Goal: Task Accomplishment & Management: Manage account settings

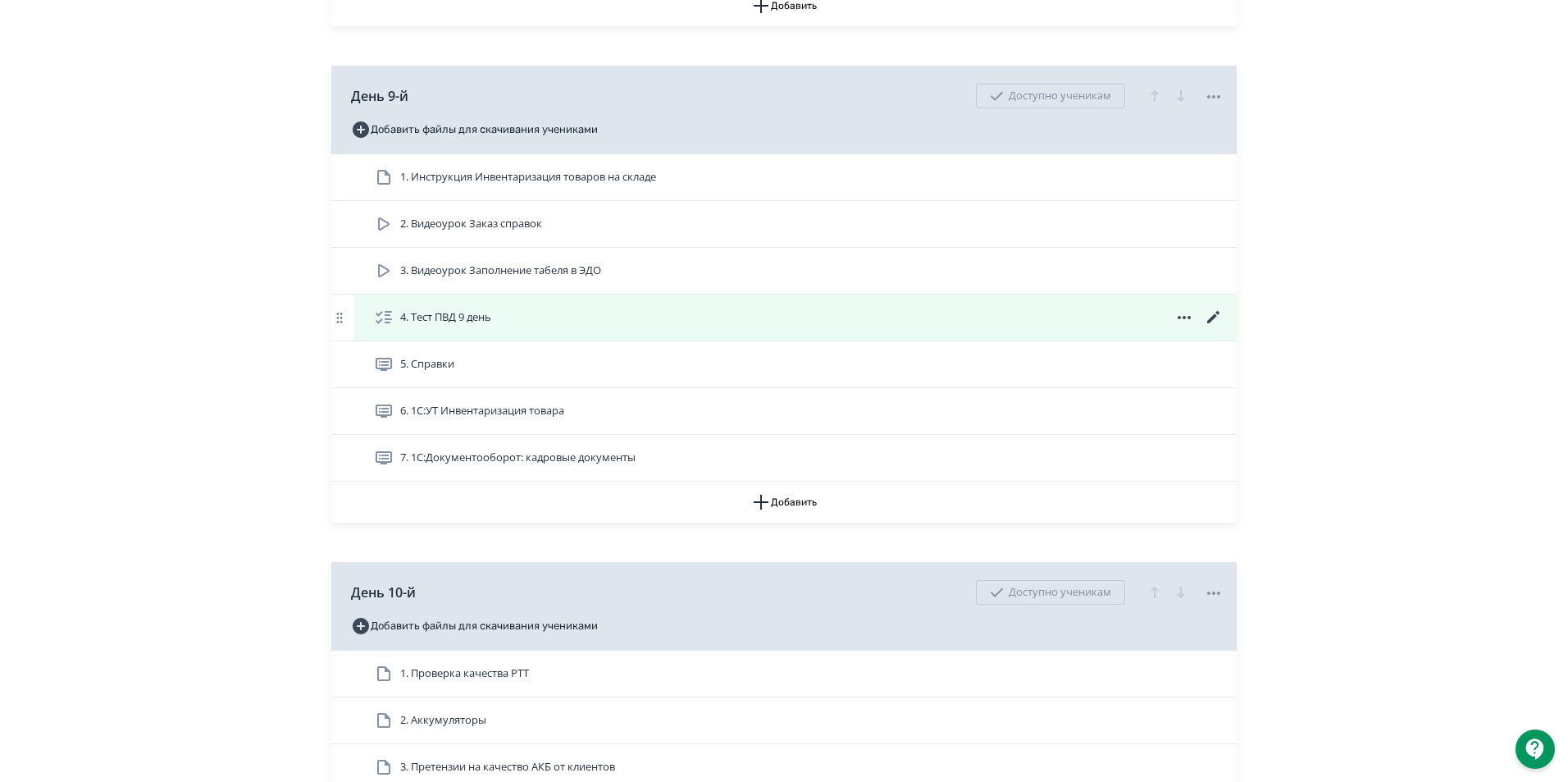
scroll to position [3608, 0]
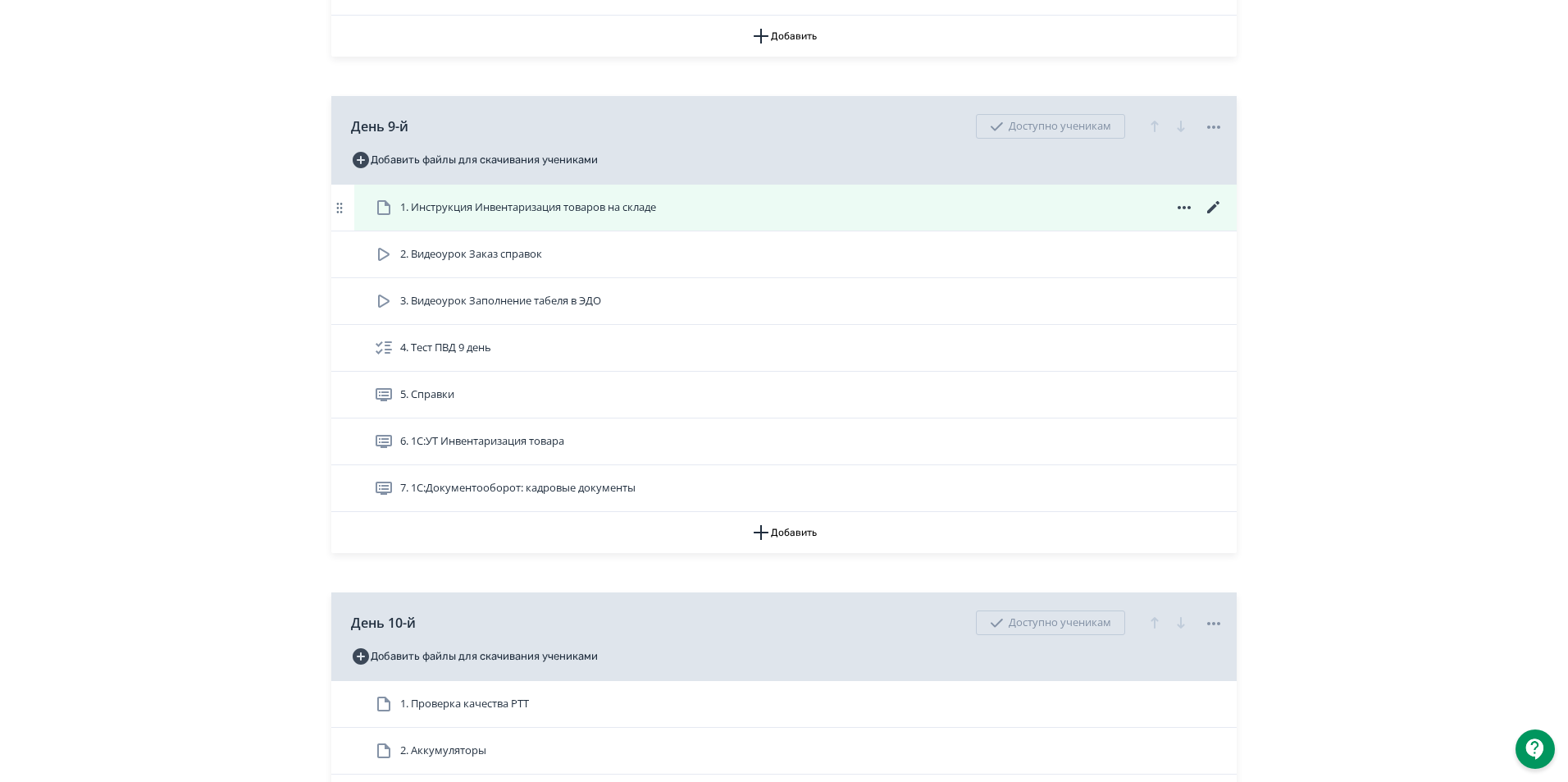
click at [1209, 216] on icon at bounding box center [1214, 208] width 20 height 20
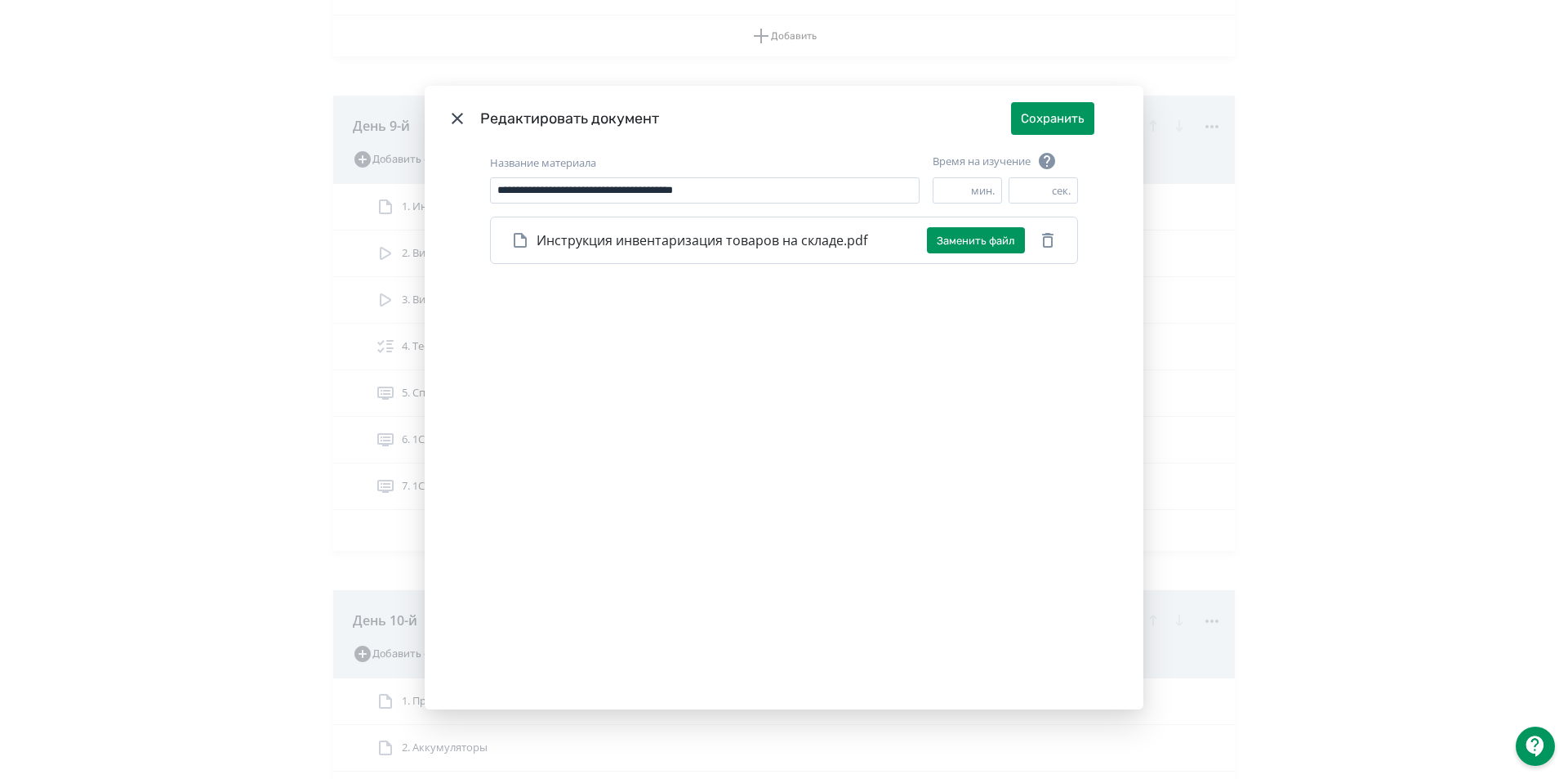
click at [454, 118] on icon "Modal" at bounding box center [458, 118] width 11 height 11
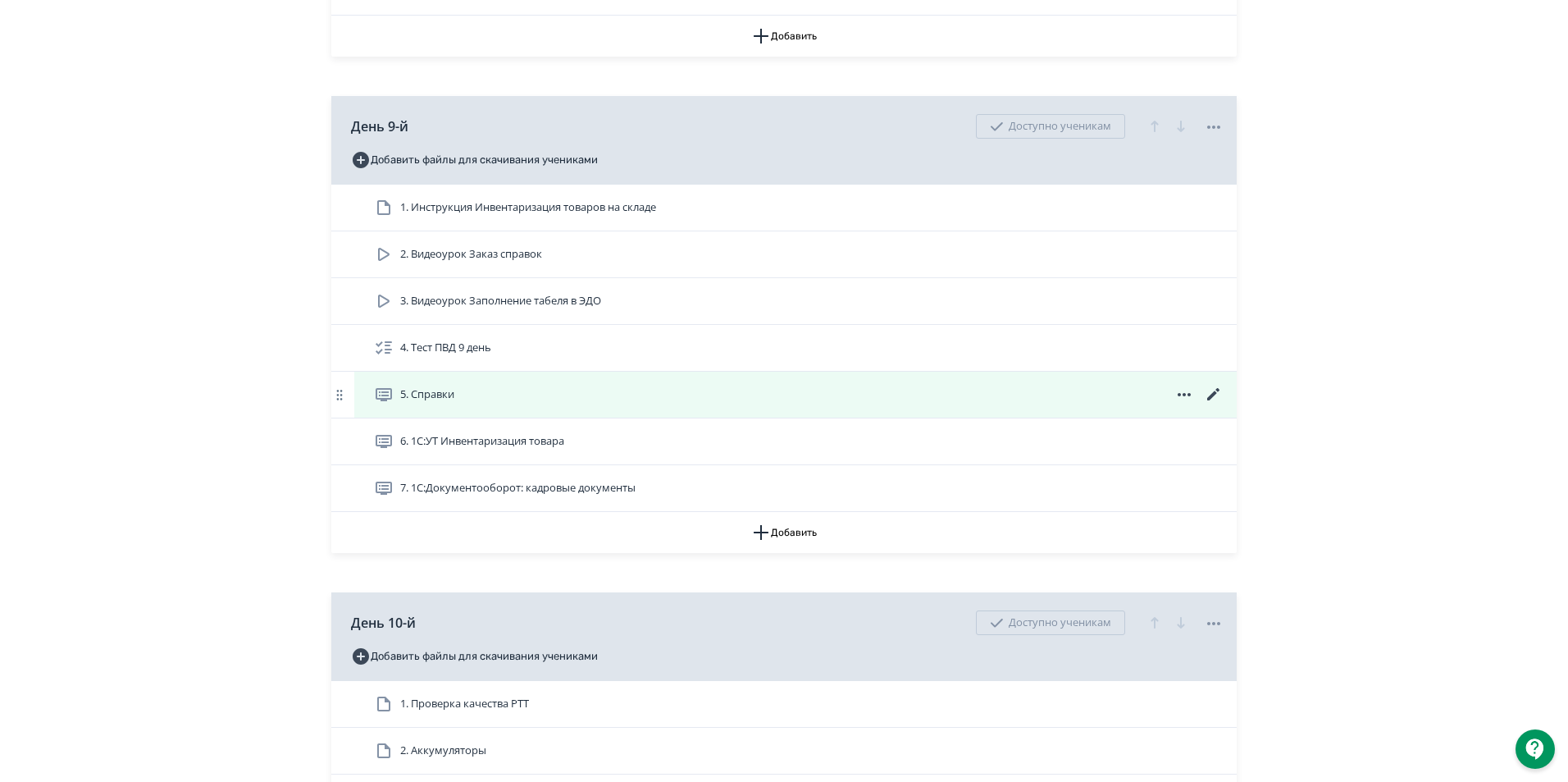
click at [1205, 404] on icon at bounding box center [1214, 394] width 20 height 20
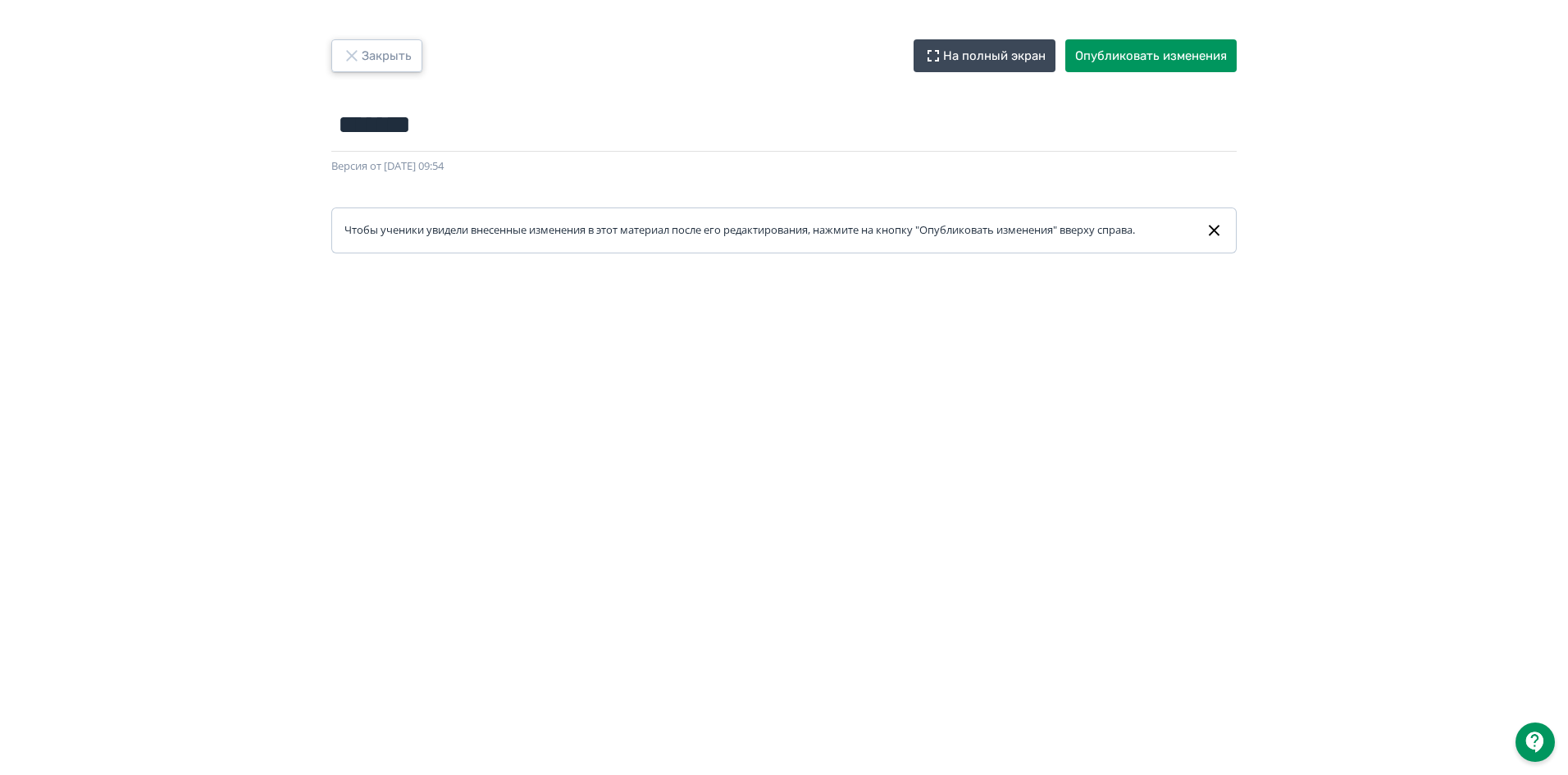
click at [371, 59] on button "Закрыть" at bounding box center [376, 55] width 91 height 33
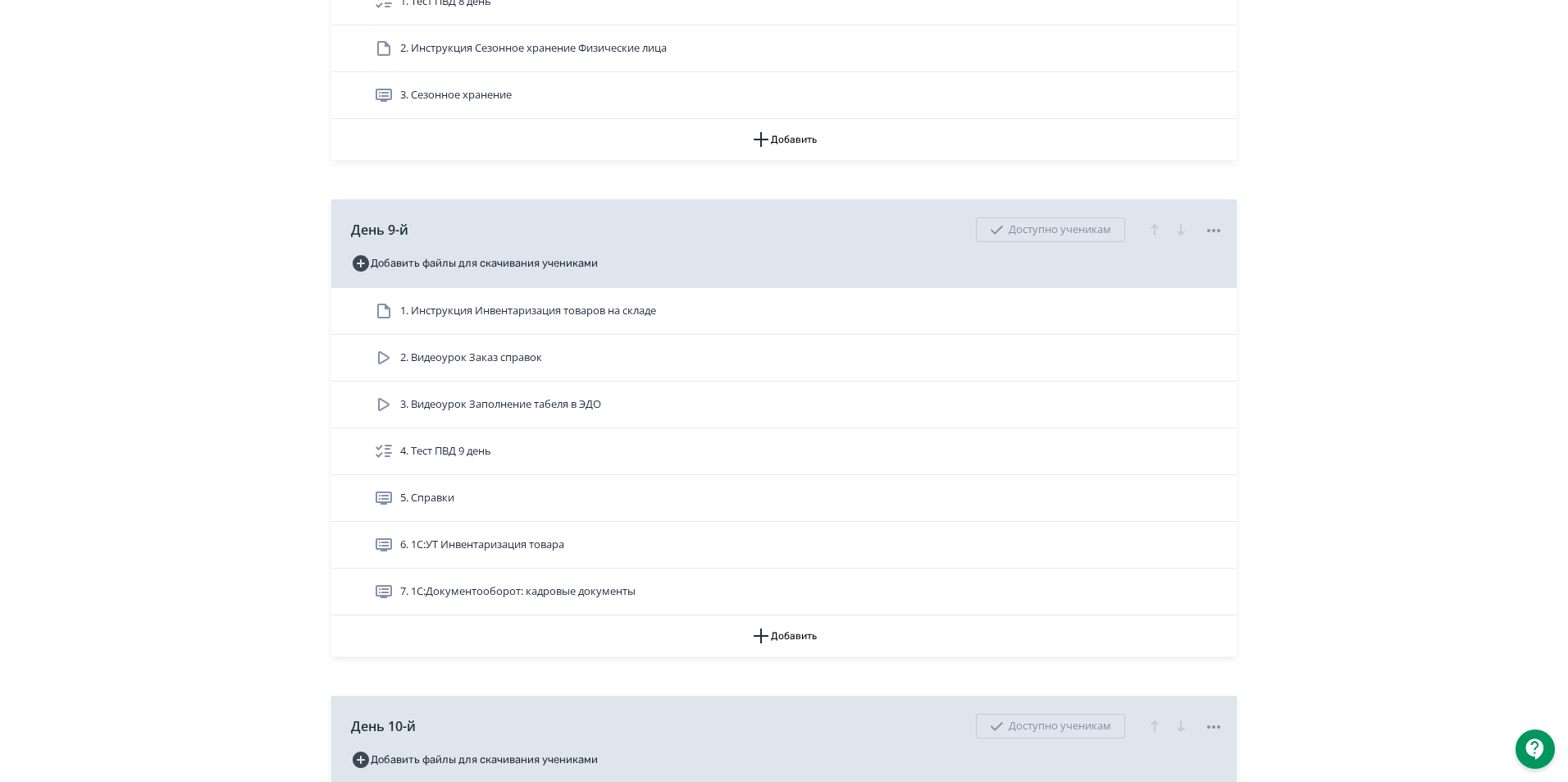
scroll to position [3526, 0]
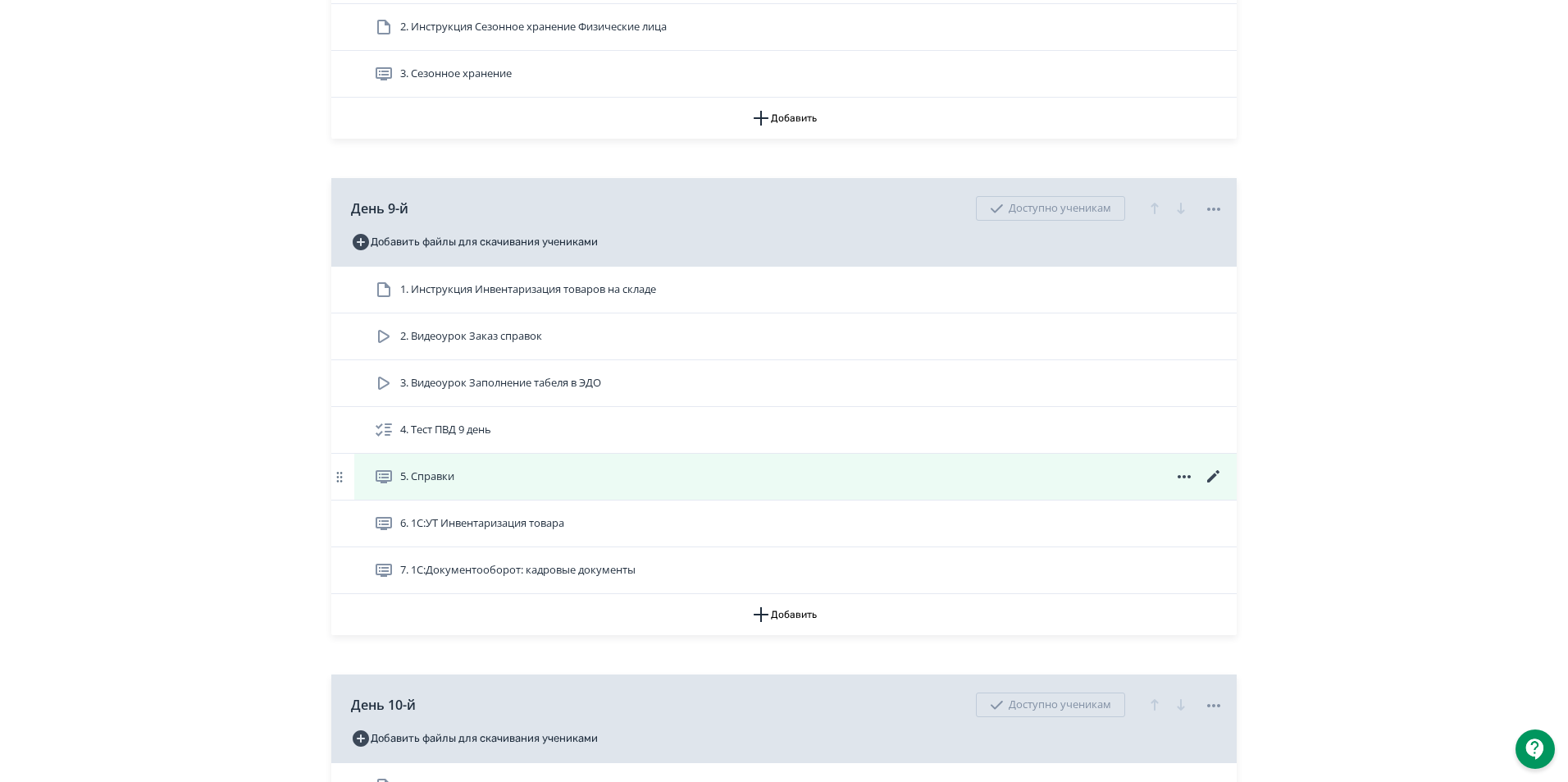
click at [1212, 486] on icon at bounding box center [1214, 477] width 20 height 20
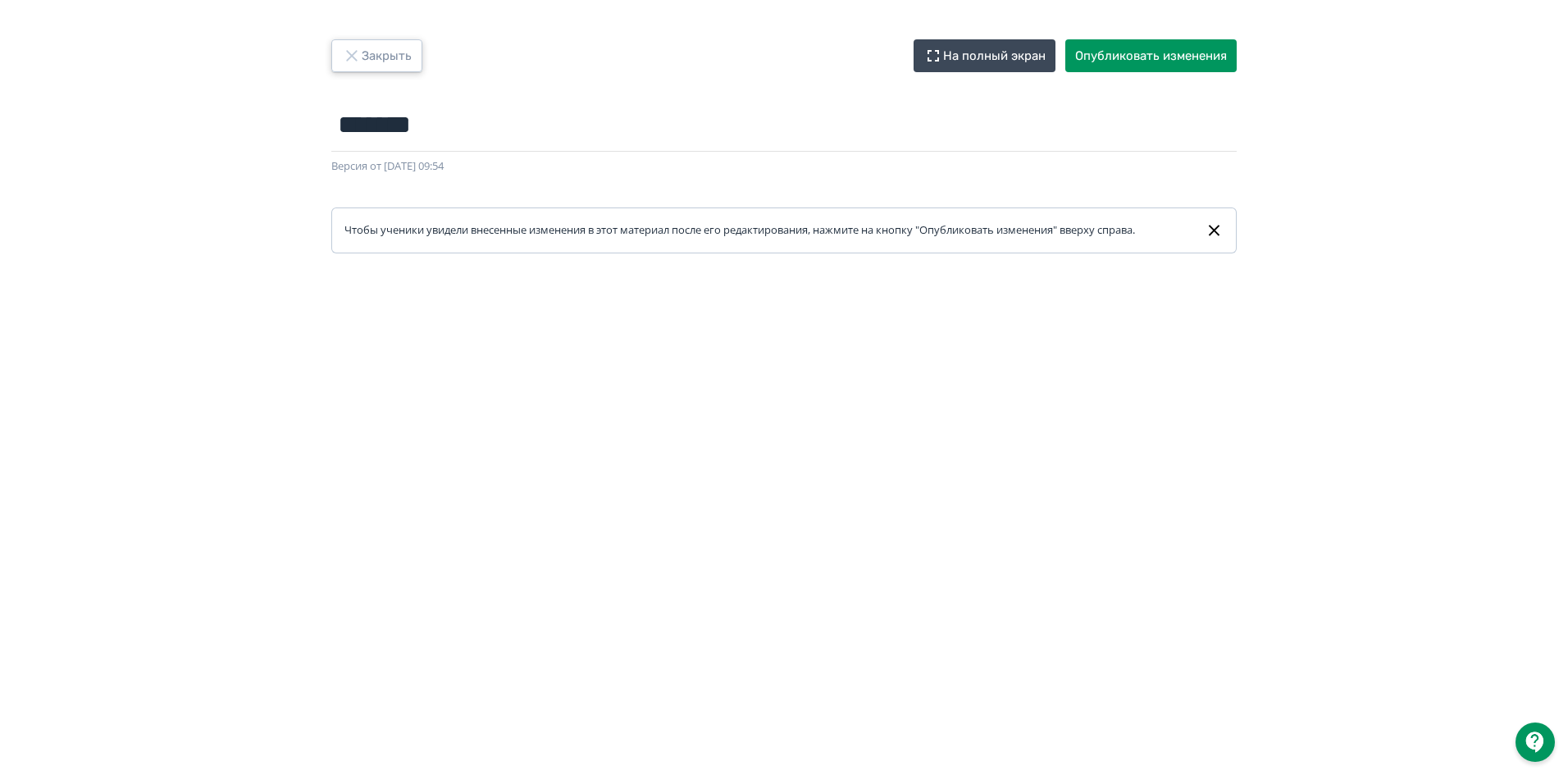
click at [410, 43] on button "Закрыть" at bounding box center [376, 55] width 91 height 33
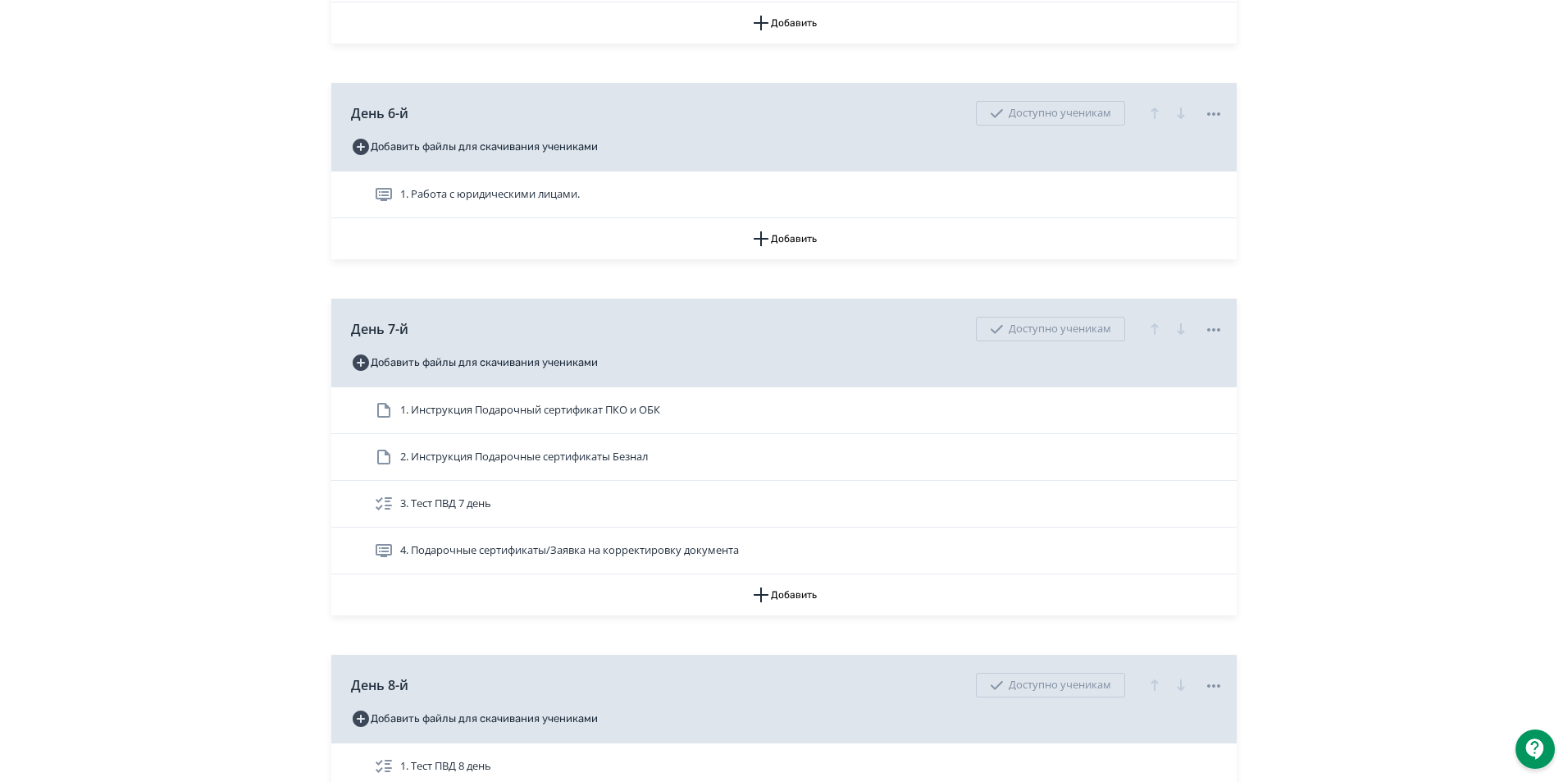
scroll to position [3034, 0]
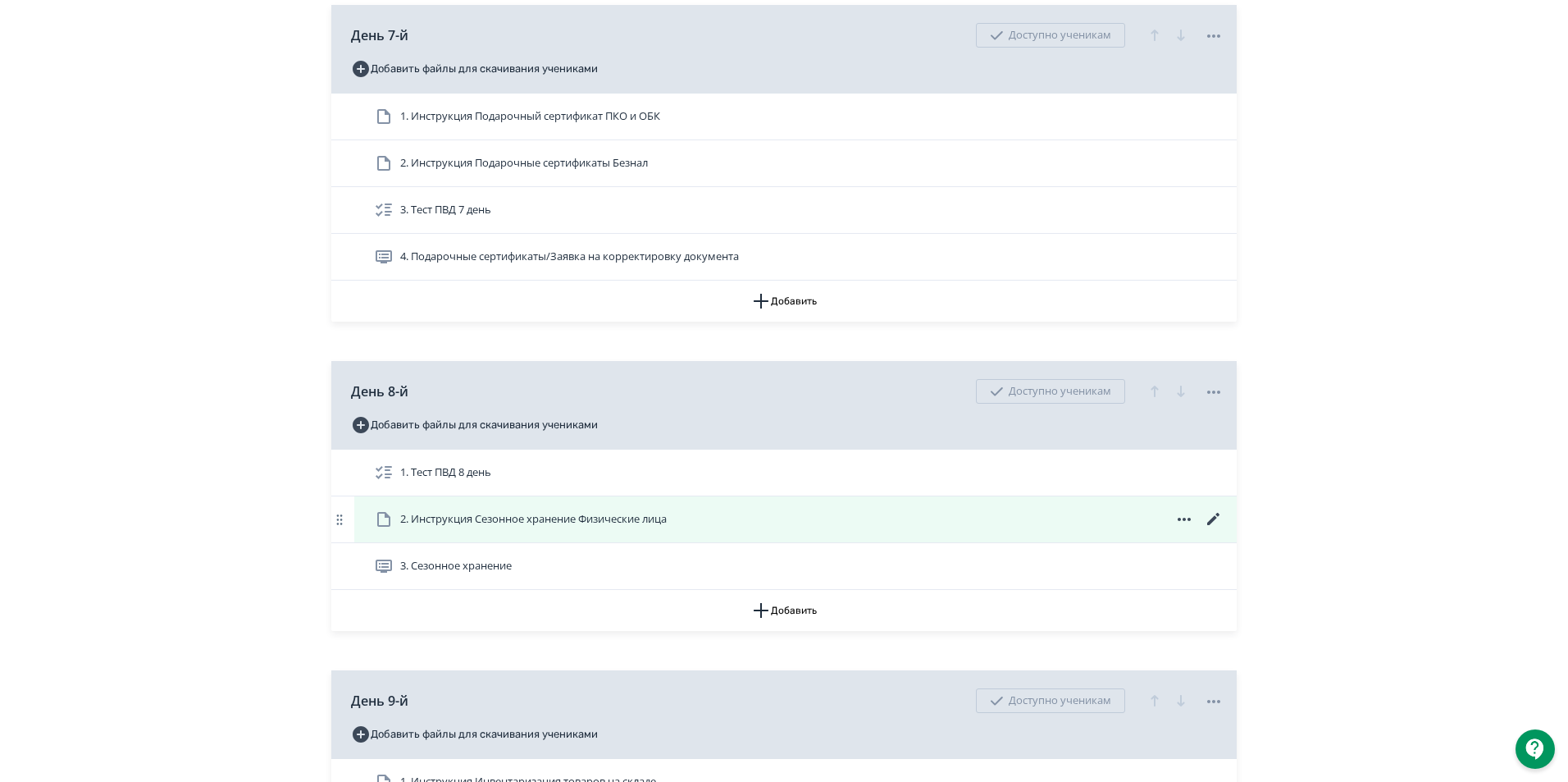
click at [1210, 529] on icon at bounding box center [1214, 519] width 20 height 20
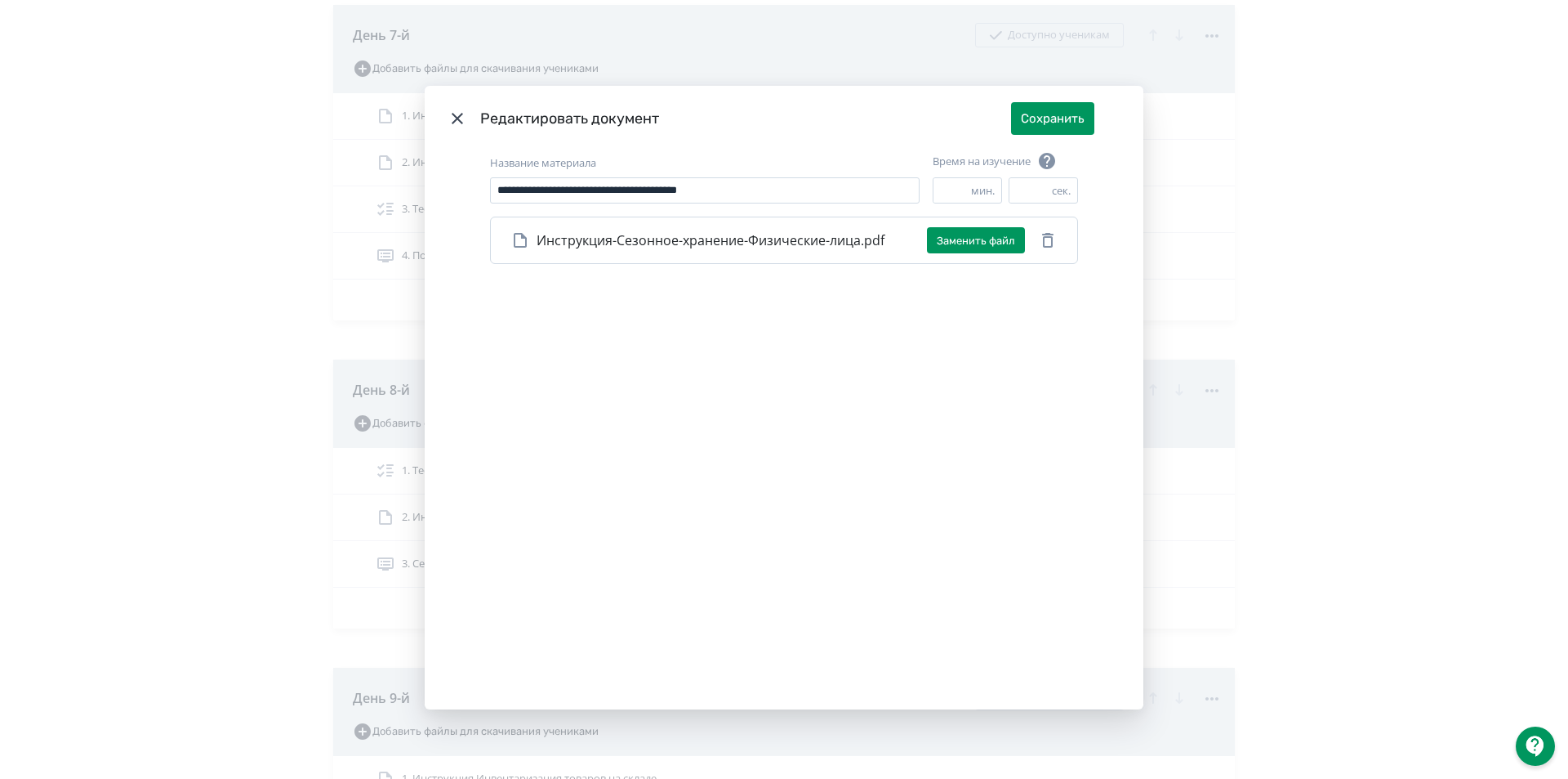
click at [448, 123] on icon "Modal" at bounding box center [458, 118] width 20 height 20
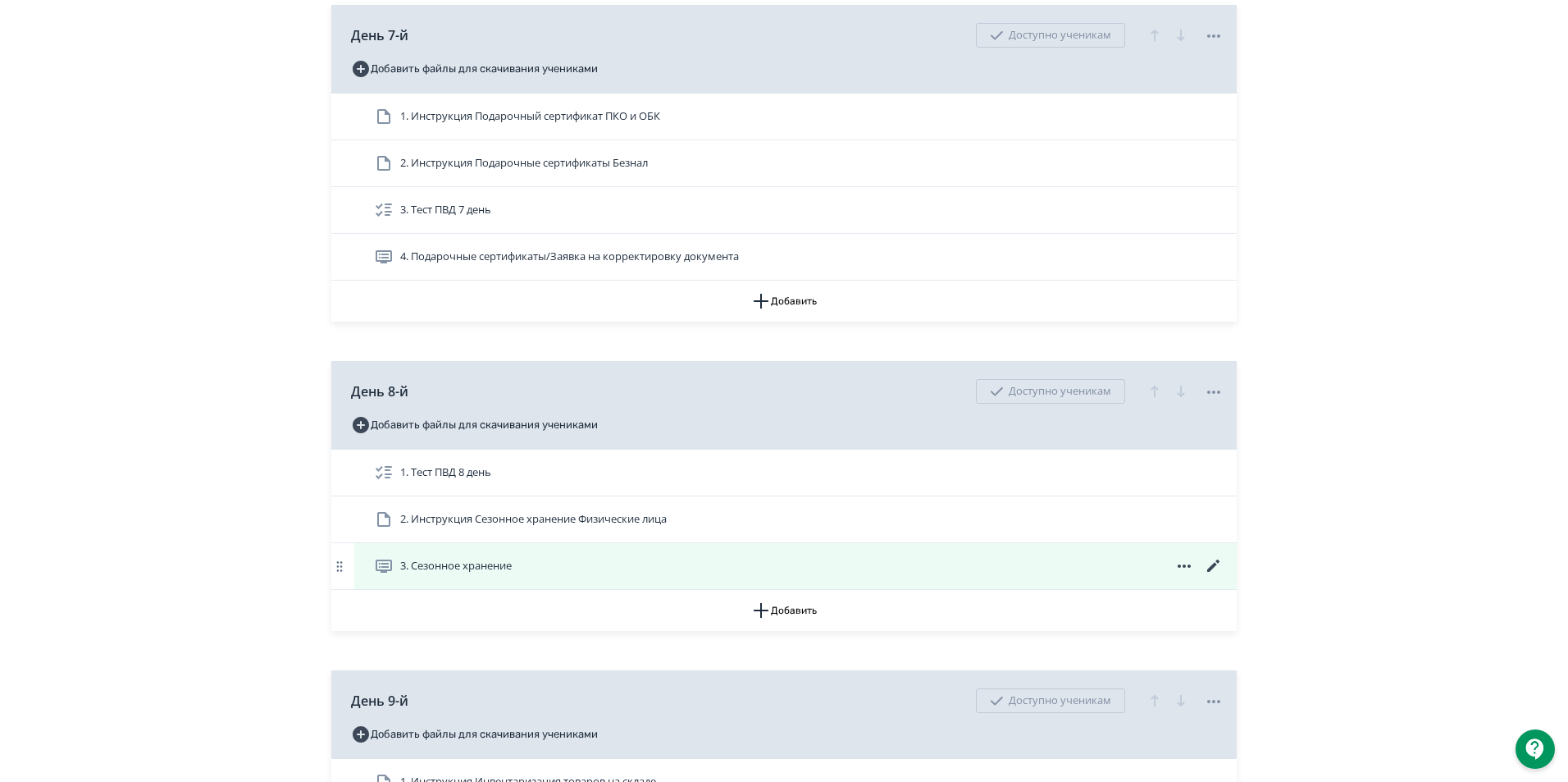
click at [1210, 576] on icon at bounding box center [1214, 566] width 20 height 20
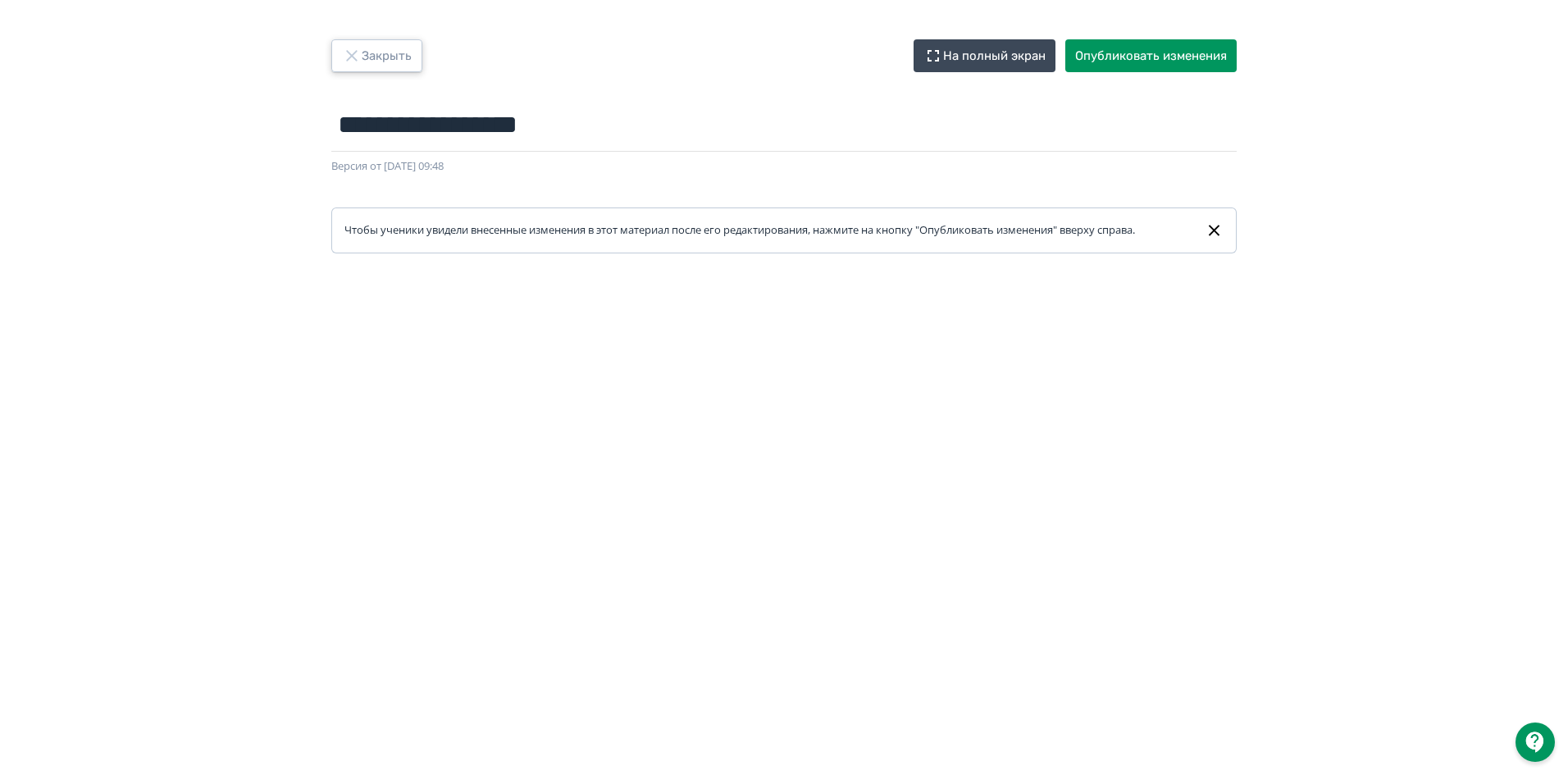
click at [375, 66] on button "Закрыть" at bounding box center [376, 55] width 91 height 33
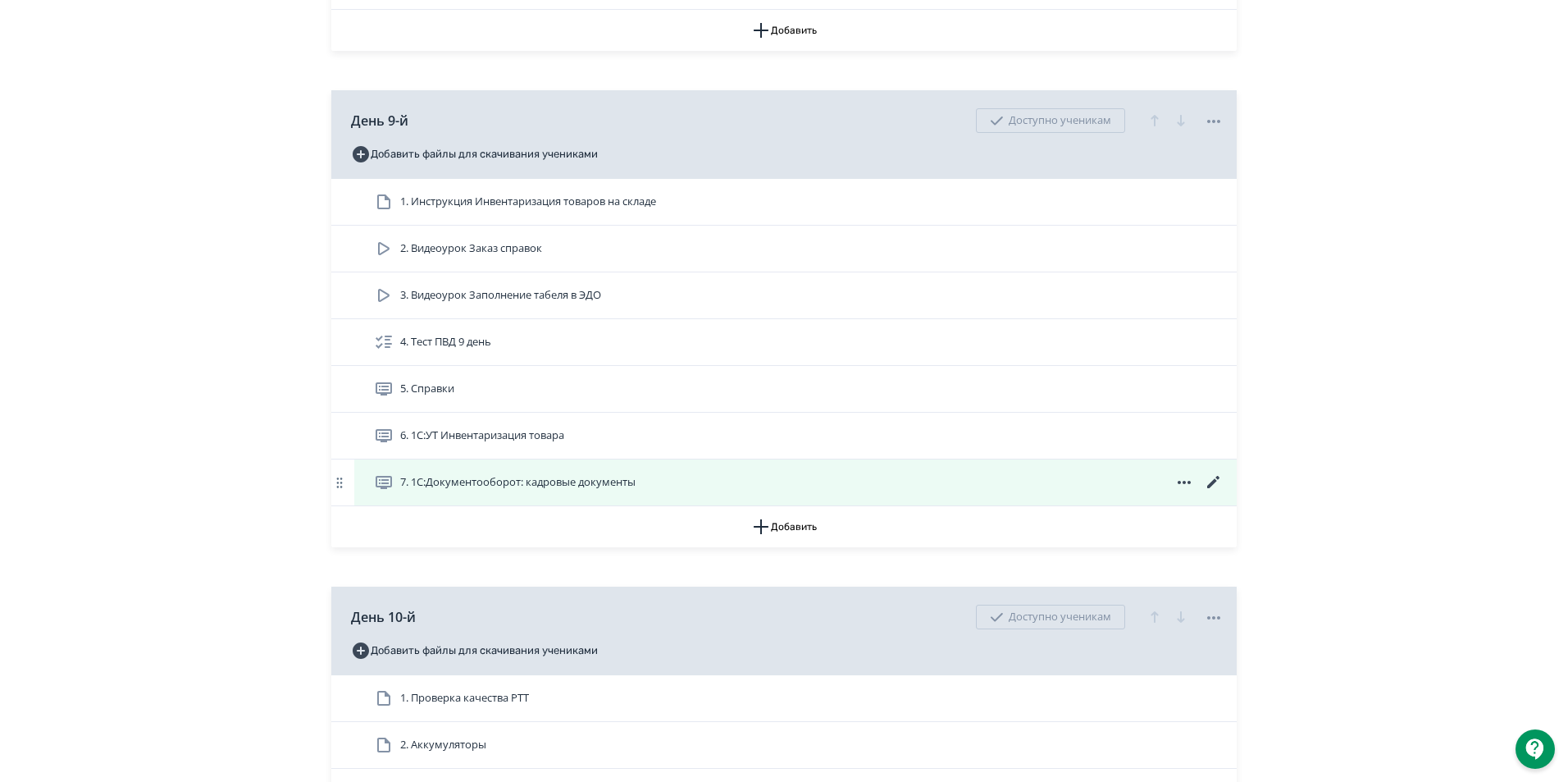
scroll to position [3691, 0]
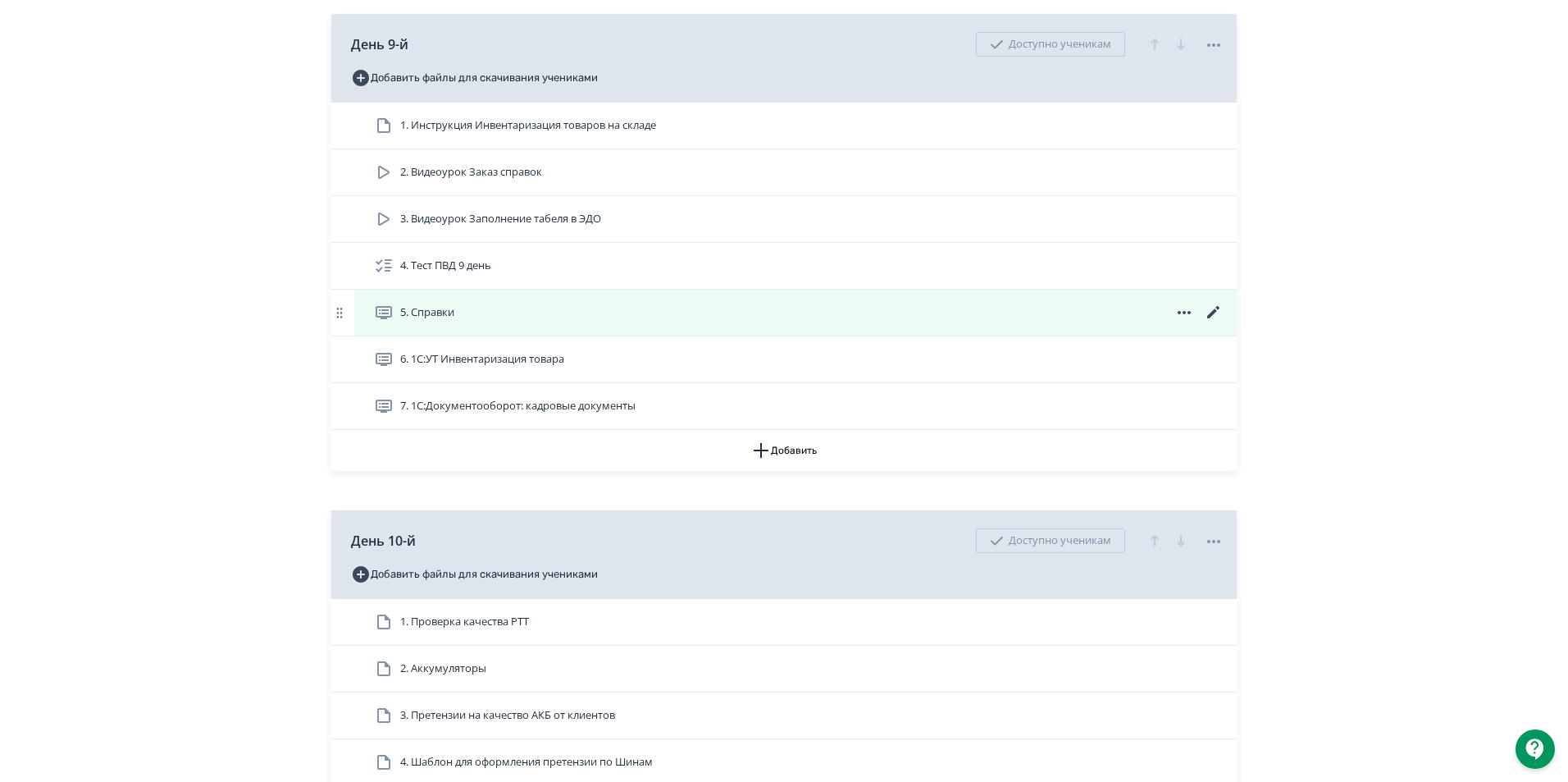
click at [1205, 323] on icon at bounding box center [1214, 312] width 20 height 20
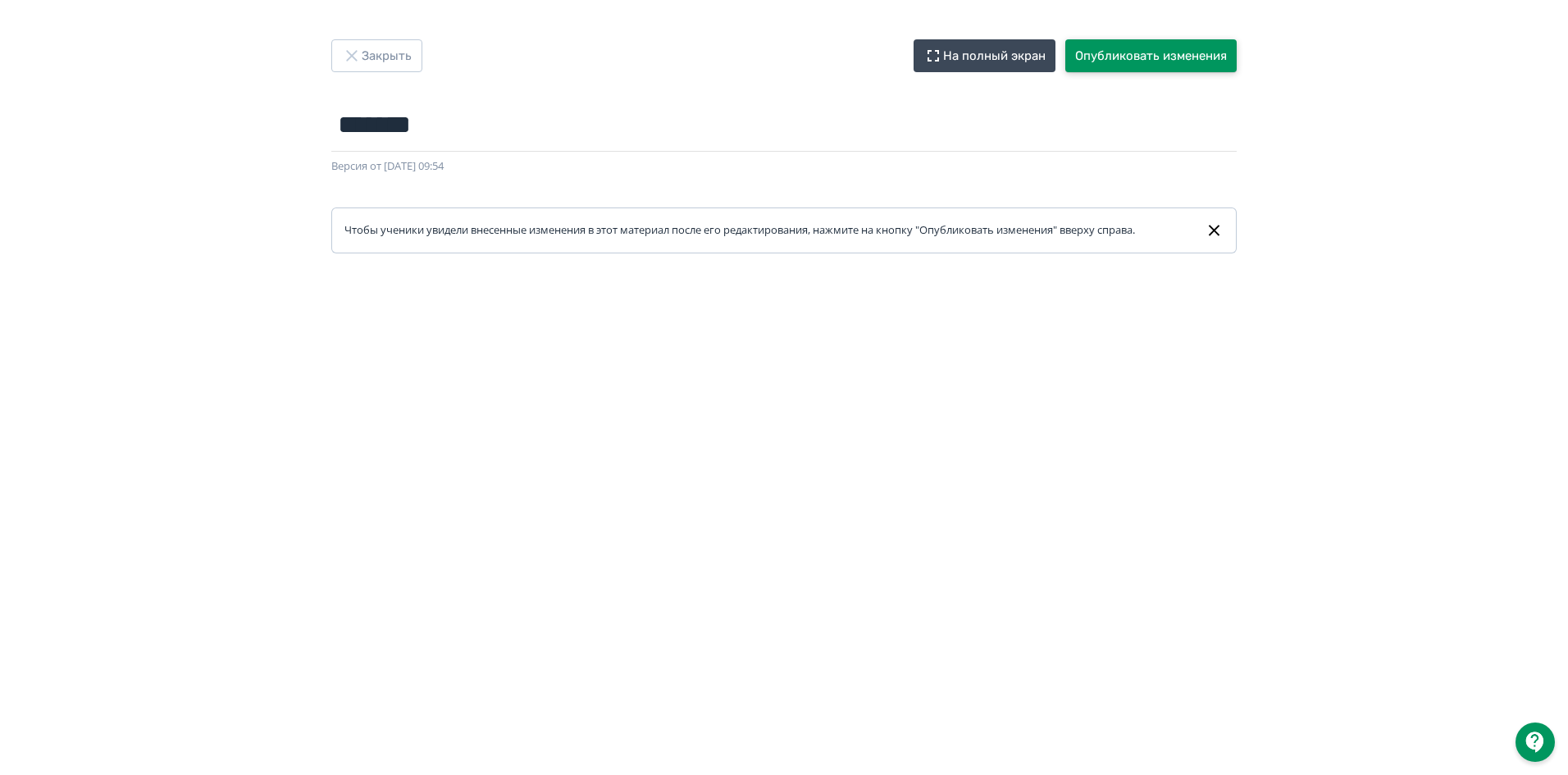
click at [1143, 58] on button "Опубликовать изменения" at bounding box center [1151, 55] width 171 height 33
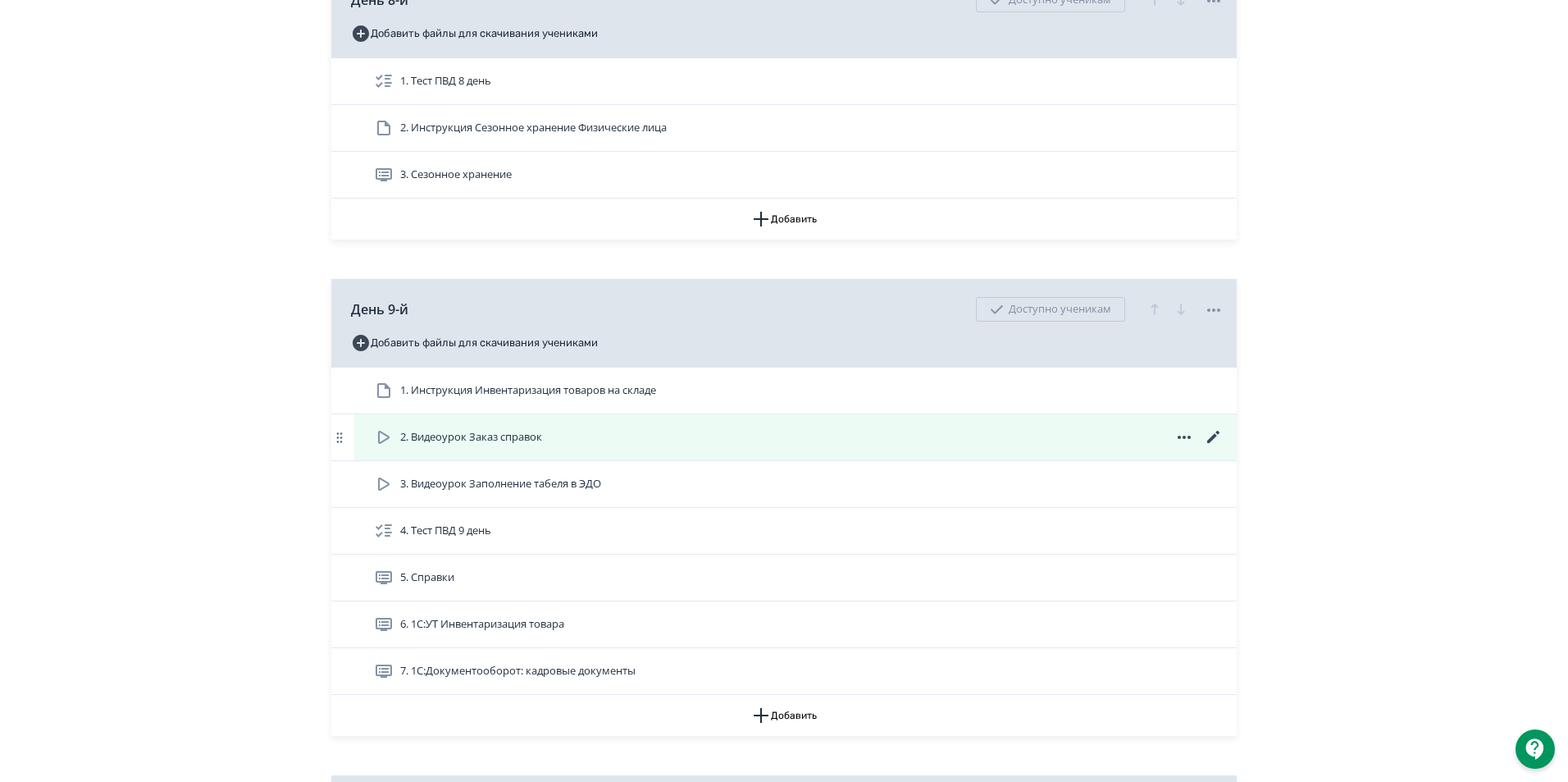
scroll to position [3445, 0]
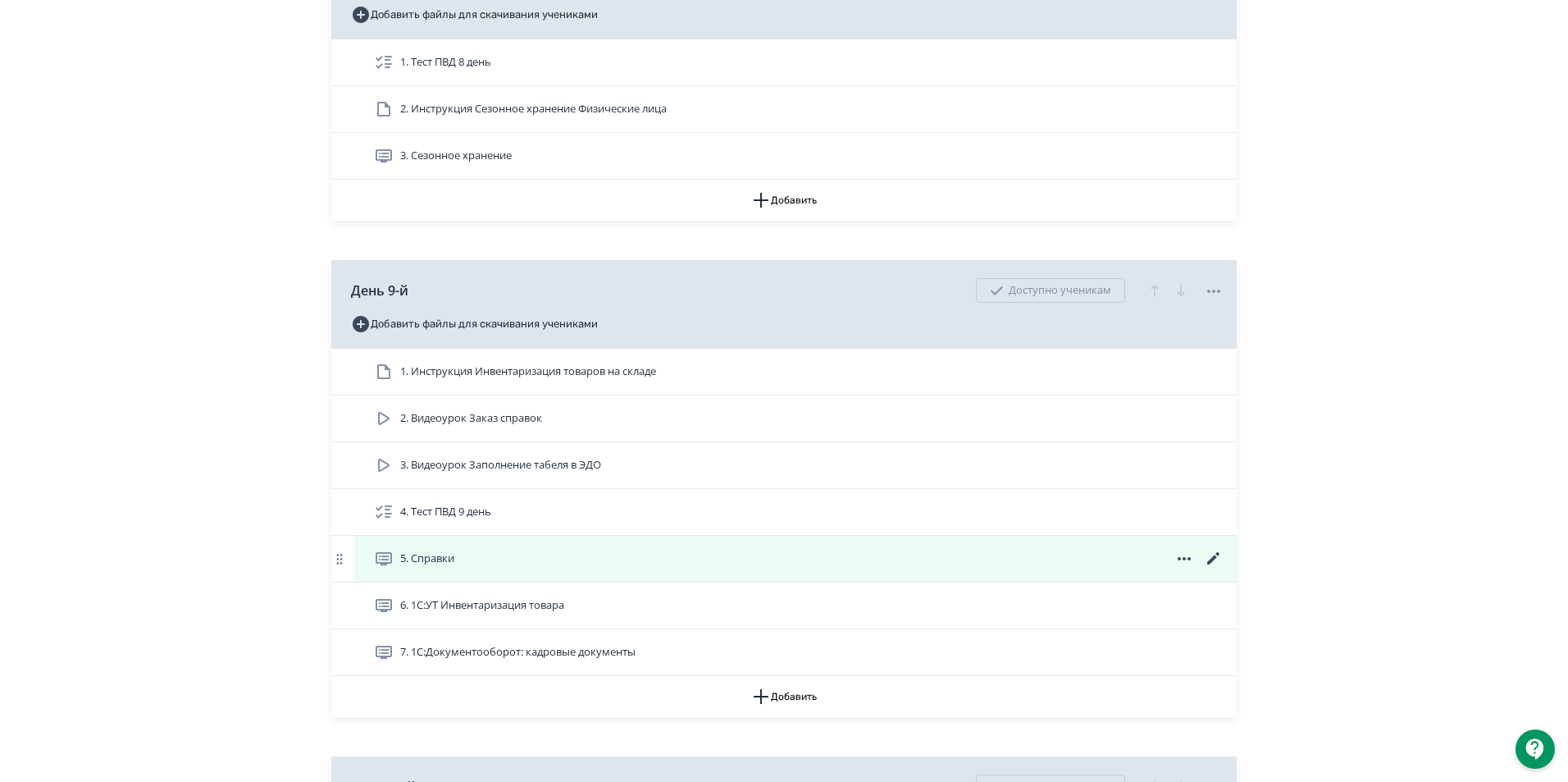
click at [1218, 565] on icon at bounding box center [1213, 558] width 12 height 12
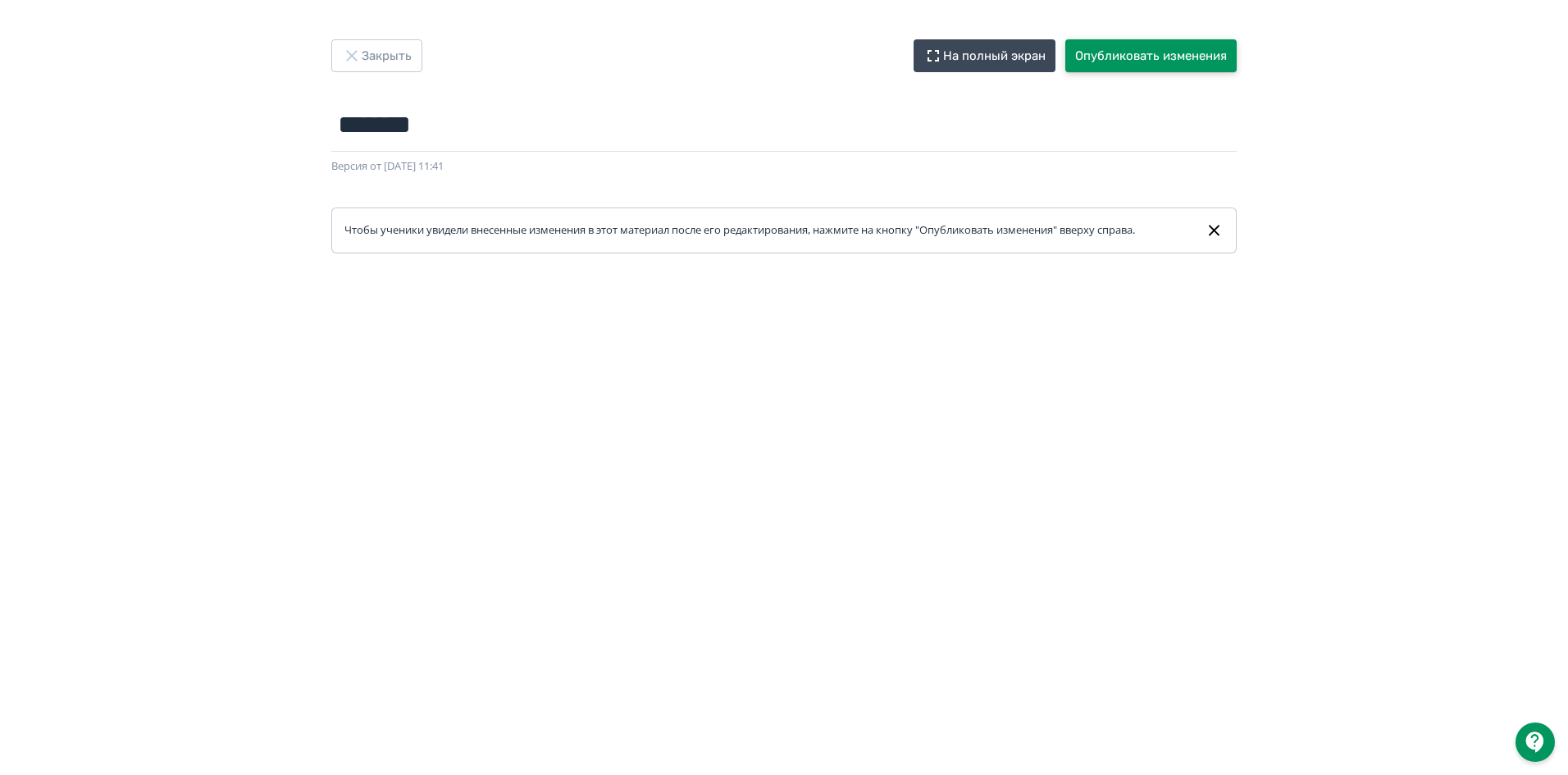
click at [1176, 54] on button "Опубликовать изменения" at bounding box center [1151, 55] width 171 height 33
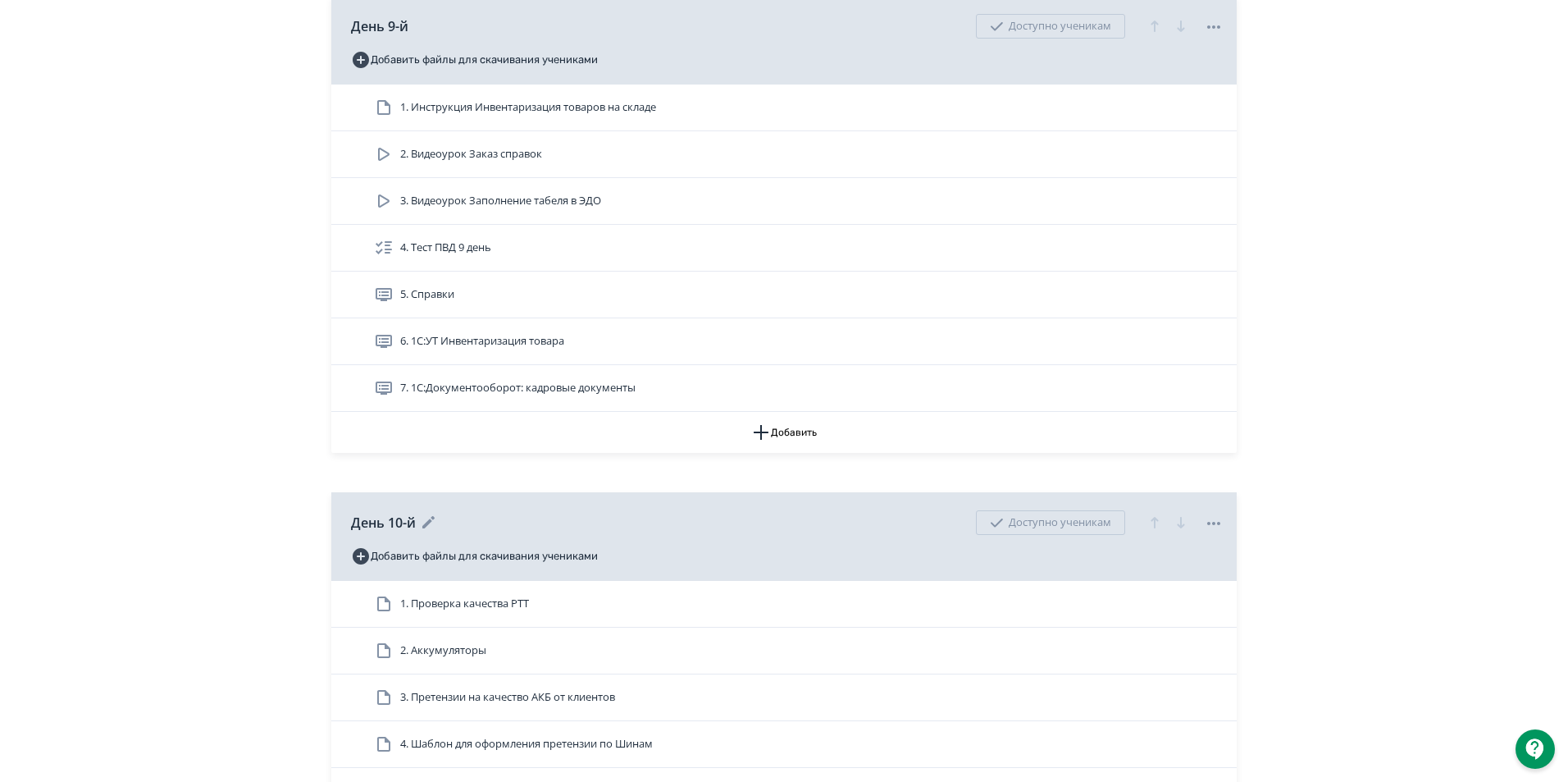
scroll to position [3691, 0]
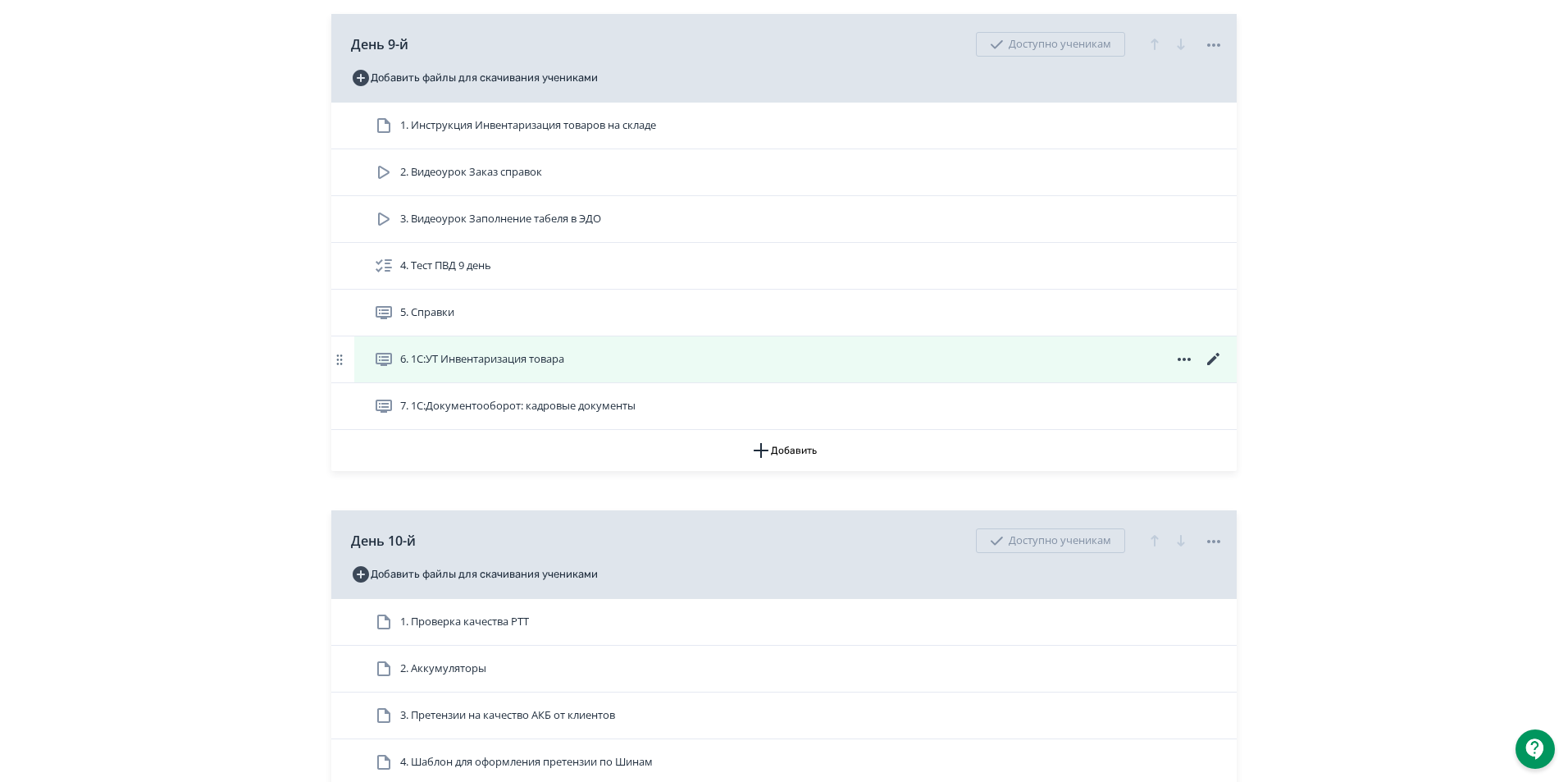
click at [1212, 369] on icon at bounding box center [1214, 359] width 20 height 20
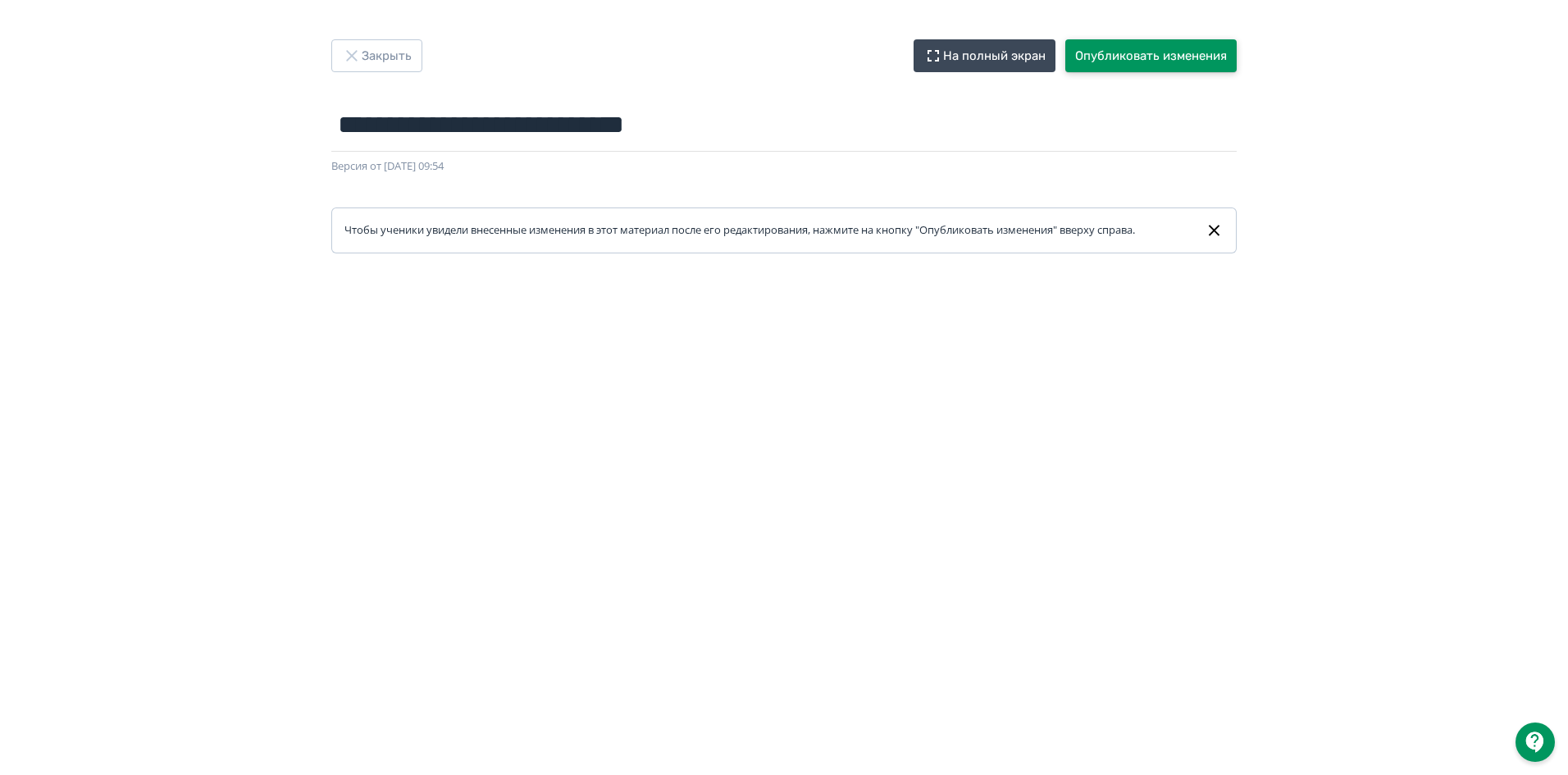
click at [1175, 58] on button "Опубликовать изменения" at bounding box center [1151, 55] width 171 height 33
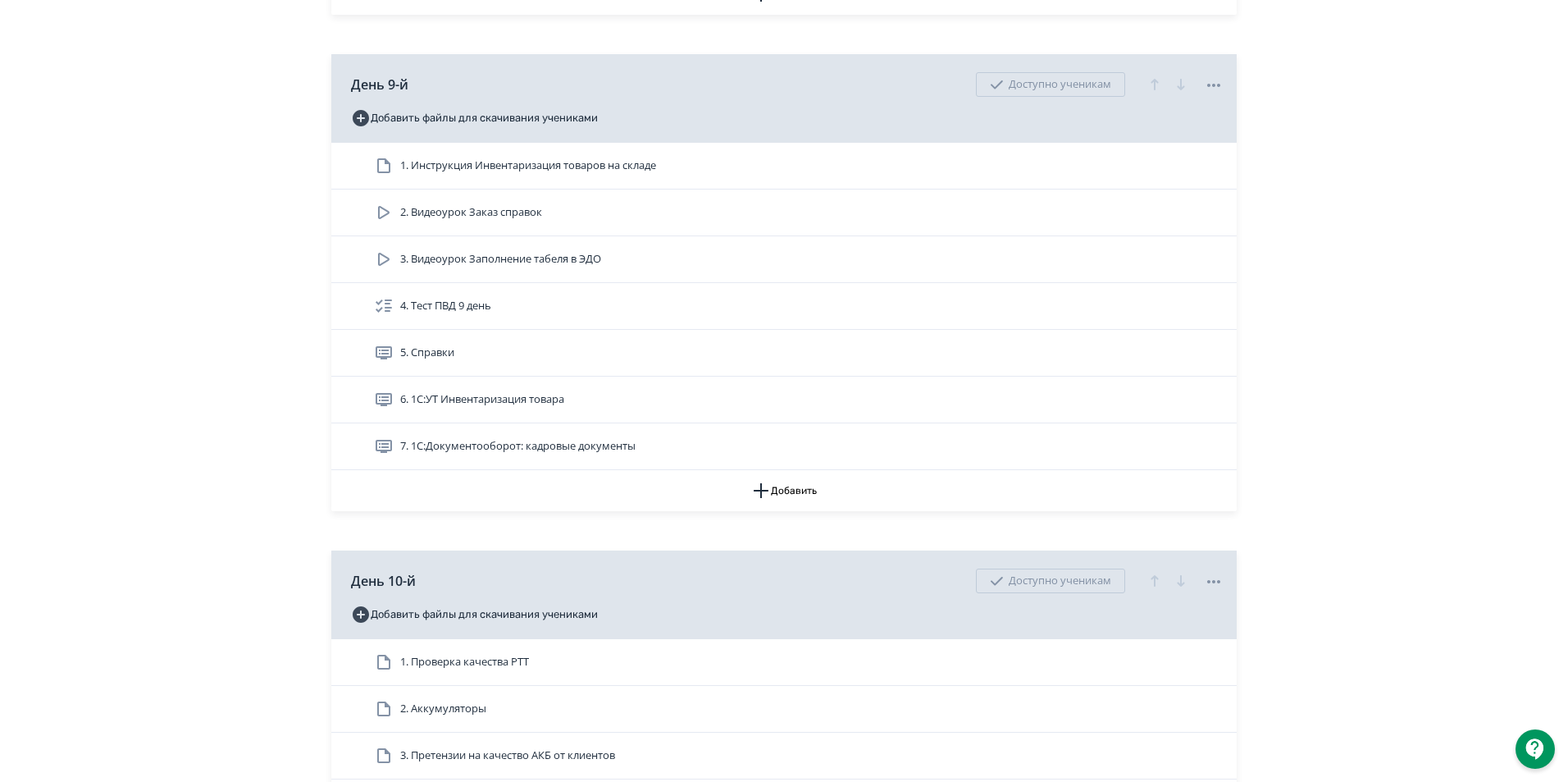
scroll to position [3691, 0]
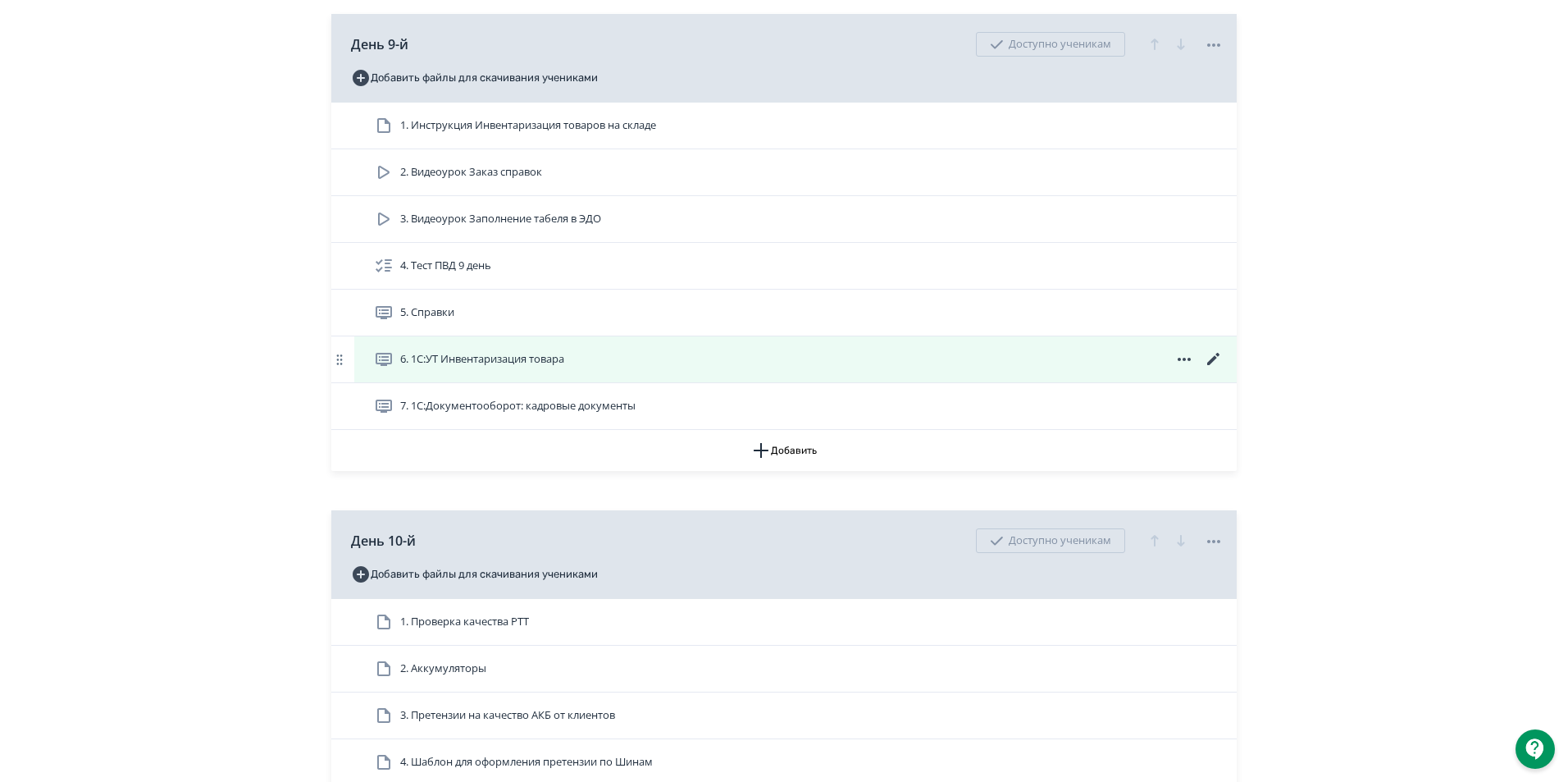
click at [1218, 369] on icon at bounding box center [1214, 359] width 20 height 20
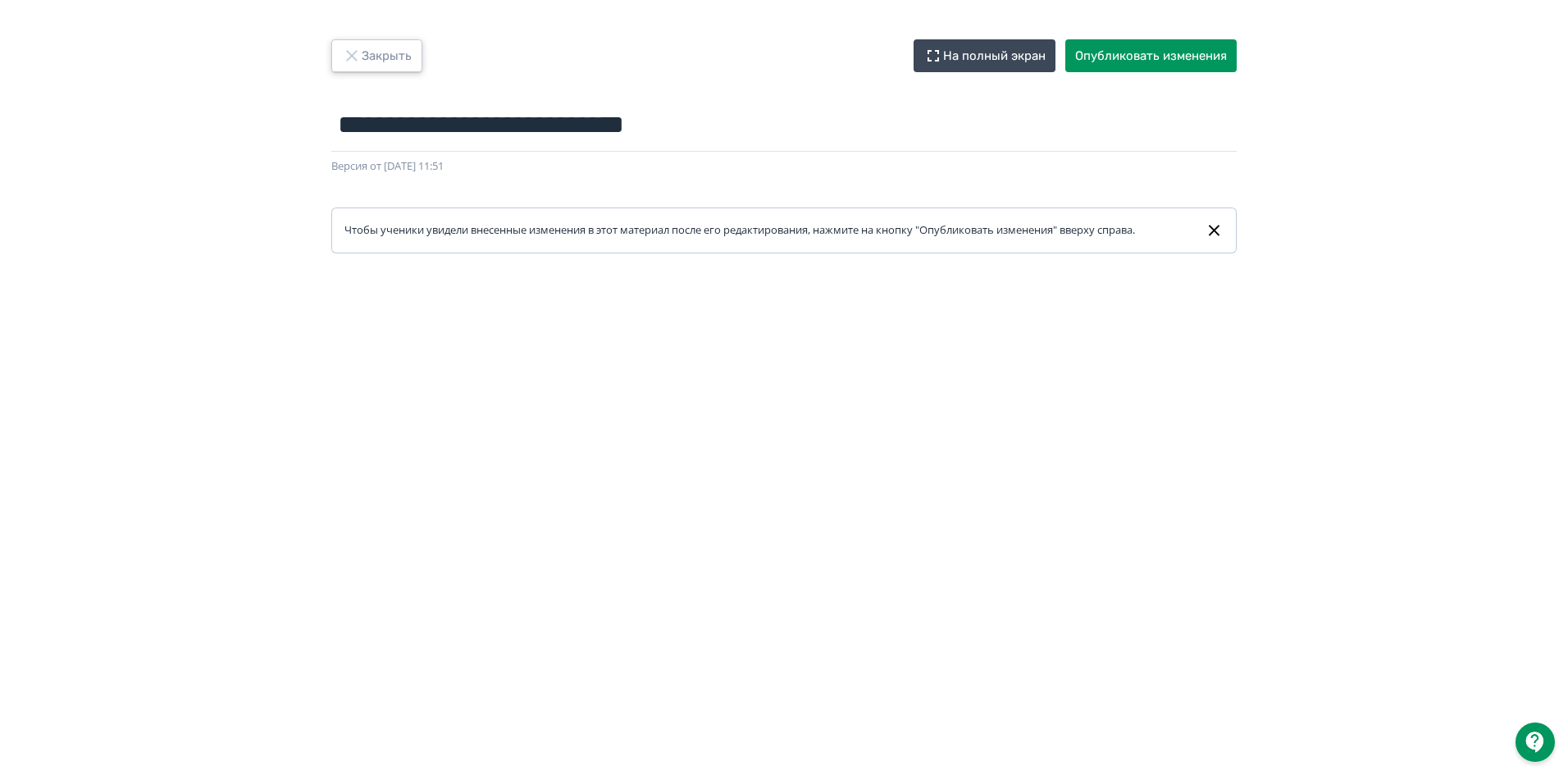
click at [402, 49] on button "Закрыть" at bounding box center [376, 55] width 91 height 33
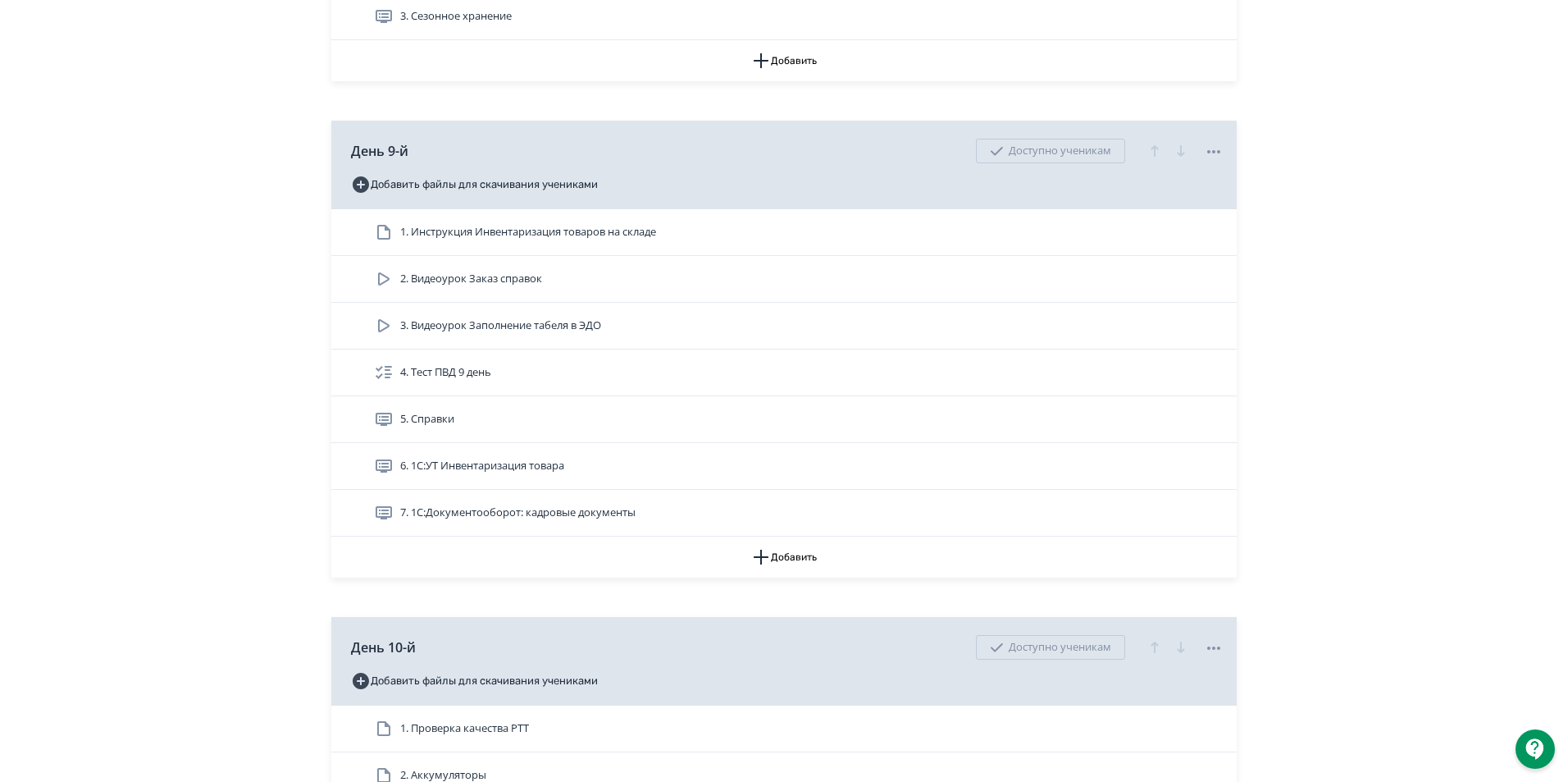
scroll to position [3608, 0]
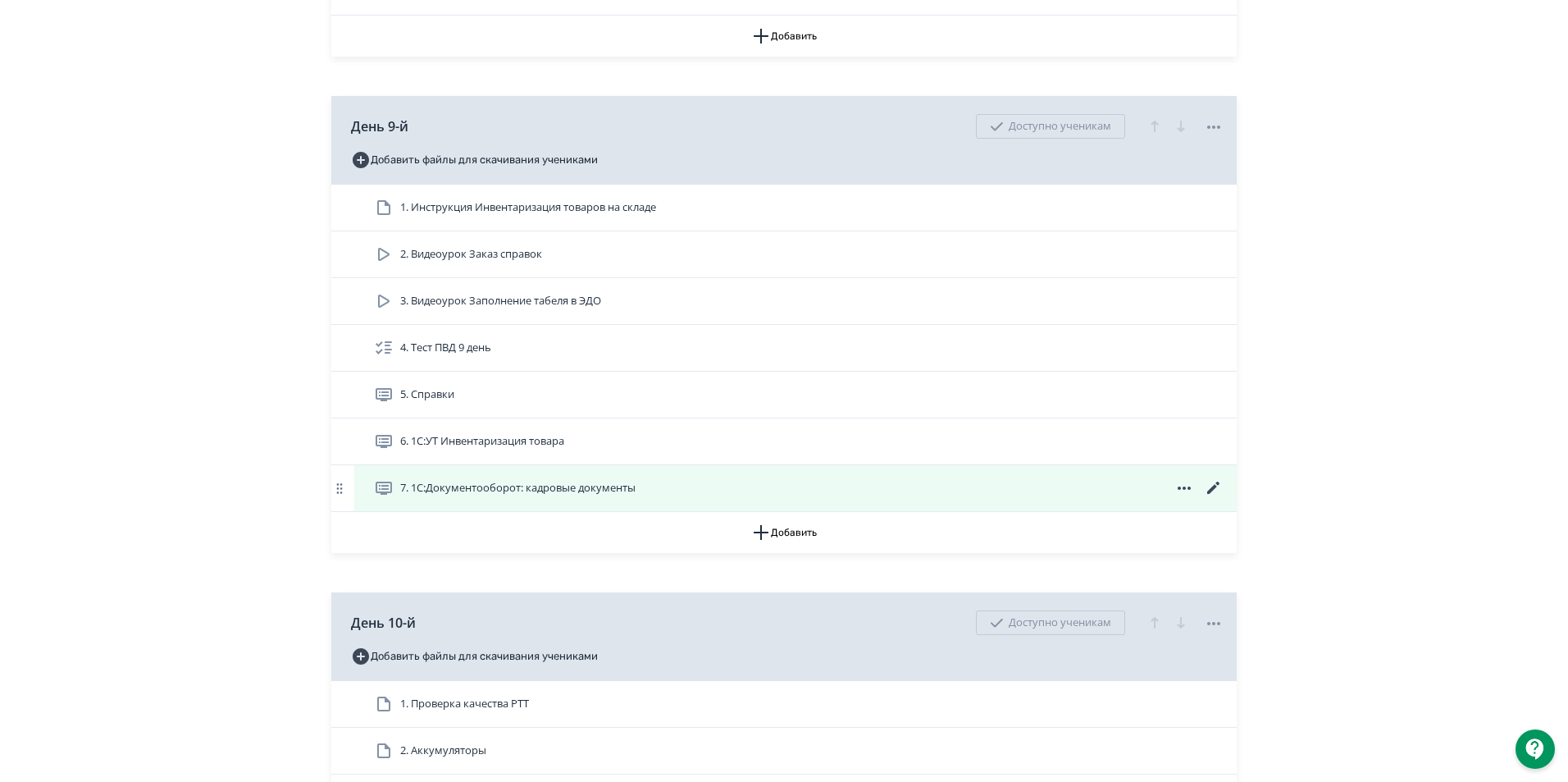
click at [1221, 498] on icon at bounding box center [1214, 488] width 20 height 20
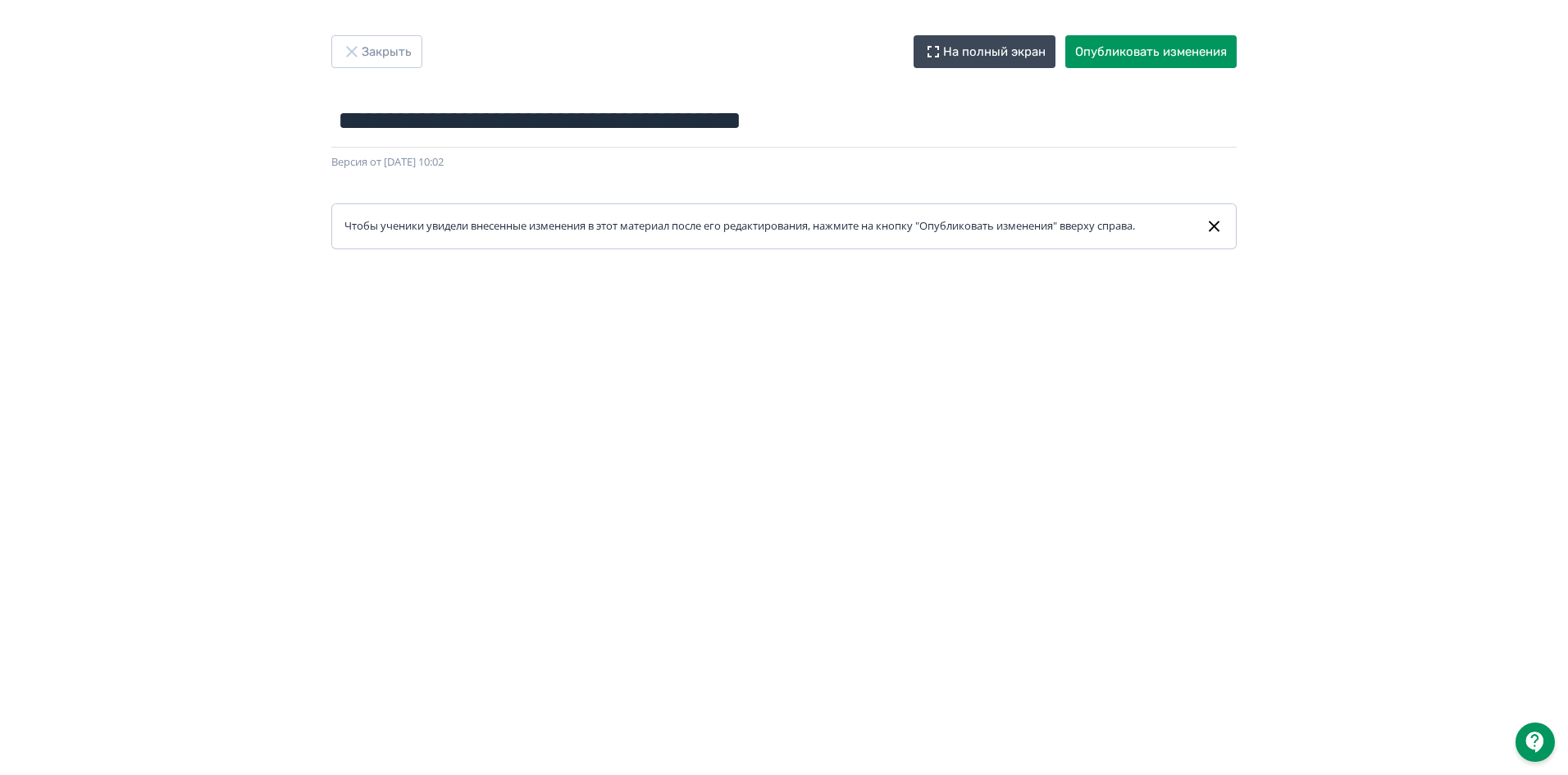
scroll to position [3, 0]
click at [1161, 52] on button "Опубликовать изменения" at bounding box center [1151, 53] width 171 height 33
